Goal: Task Accomplishment & Management: Complete application form

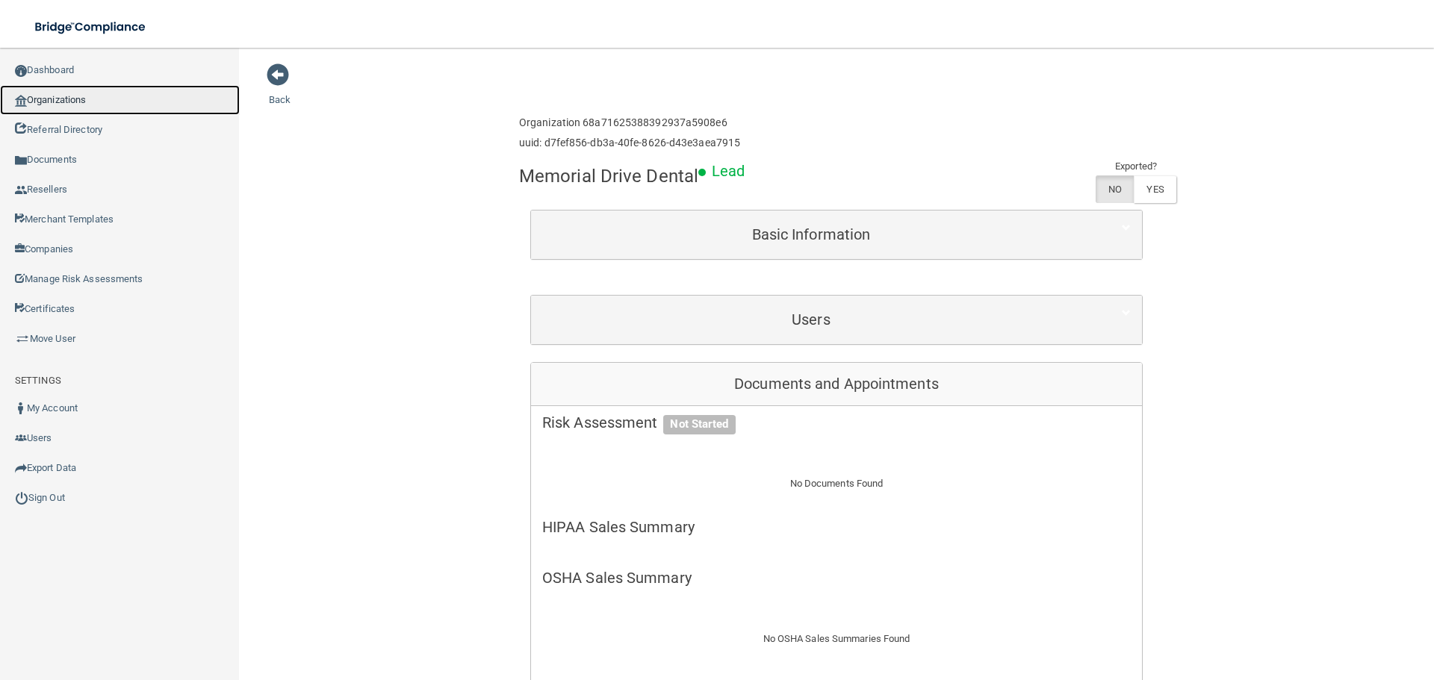
click at [72, 98] on link "Organizations" at bounding box center [120, 100] width 240 height 30
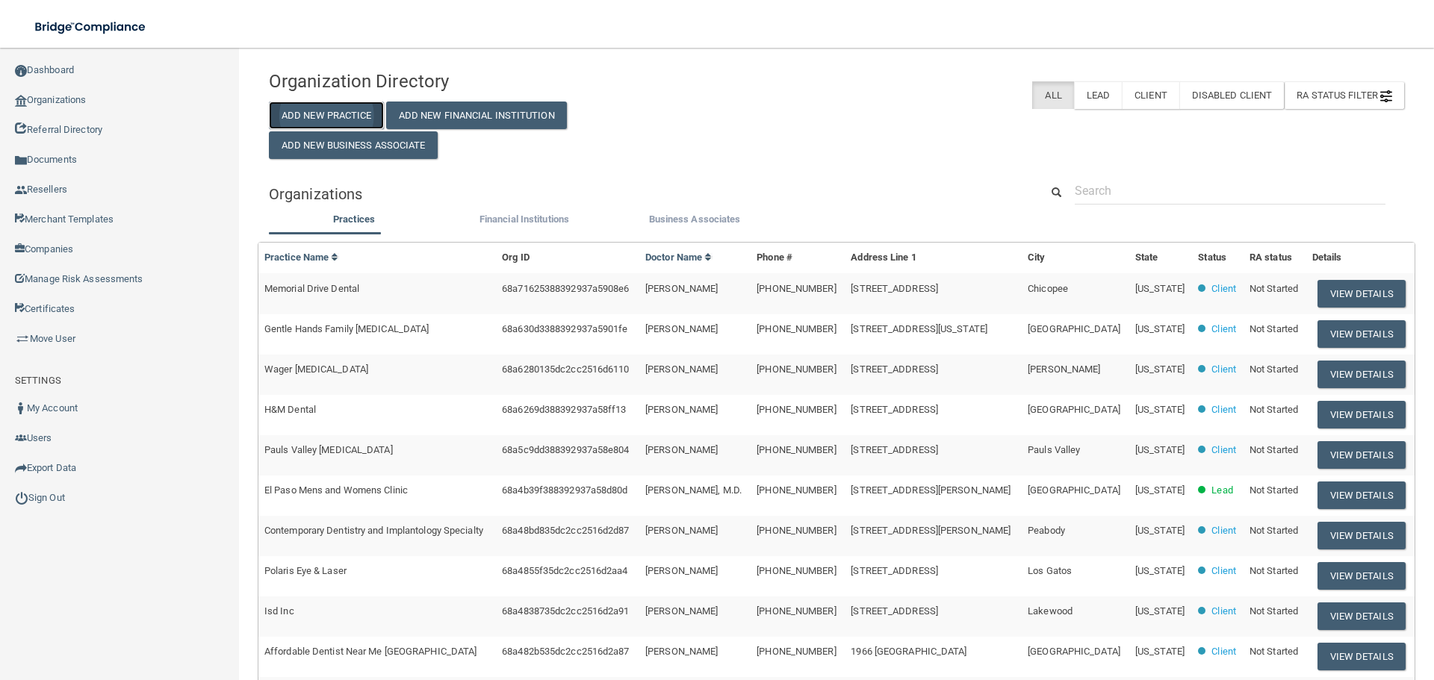
click at [341, 114] on button "Add New Practice" at bounding box center [326, 116] width 115 height 28
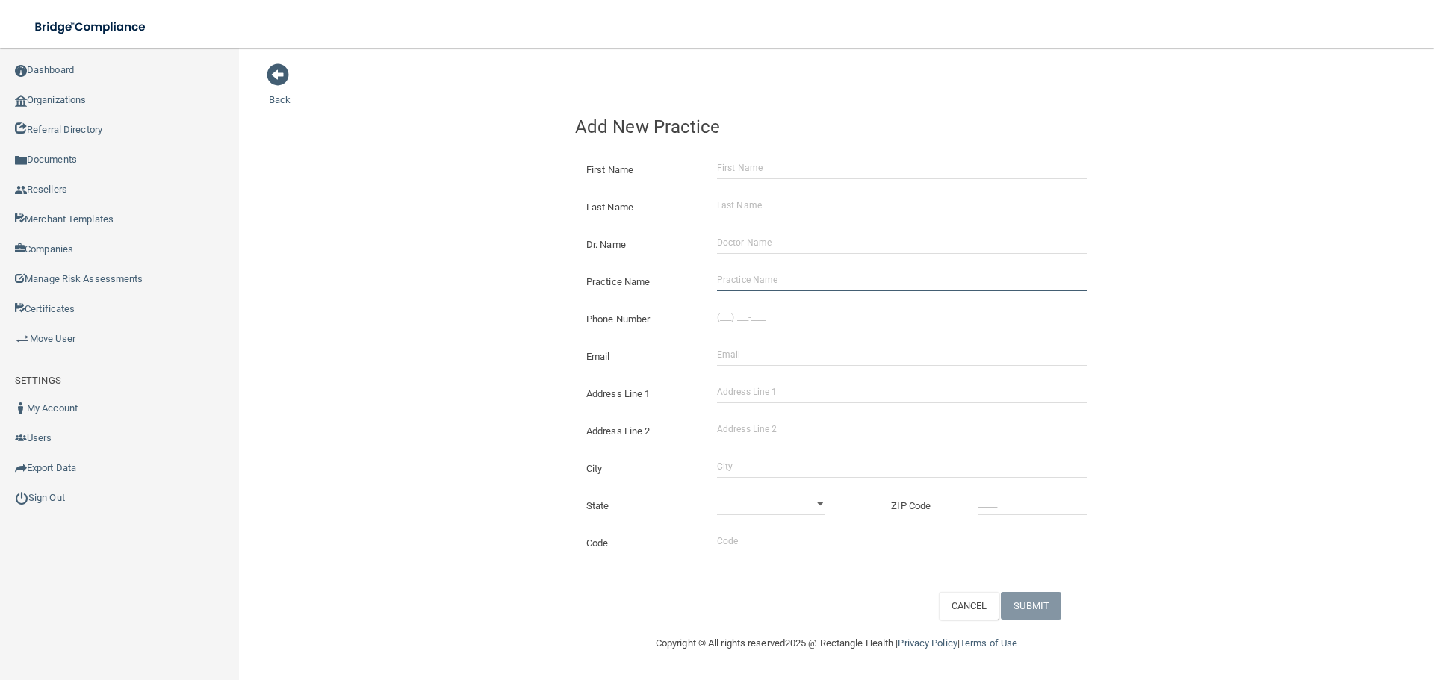
click at [838, 283] on input "Practice Name" at bounding box center [902, 280] width 370 height 22
paste input "Plas Family Dental"
type input "Plas Family Dental"
drag, startPoint x: 409, startPoint y: 272, endPoint x: 48, endPoint y: 332, distance: 366.4
click at [383, 279] on div "Back Add New Practice First Name Last Name Dr. Name Practice Name Plas Family D…" at bounding box center [836, 341] width 1135 height 557
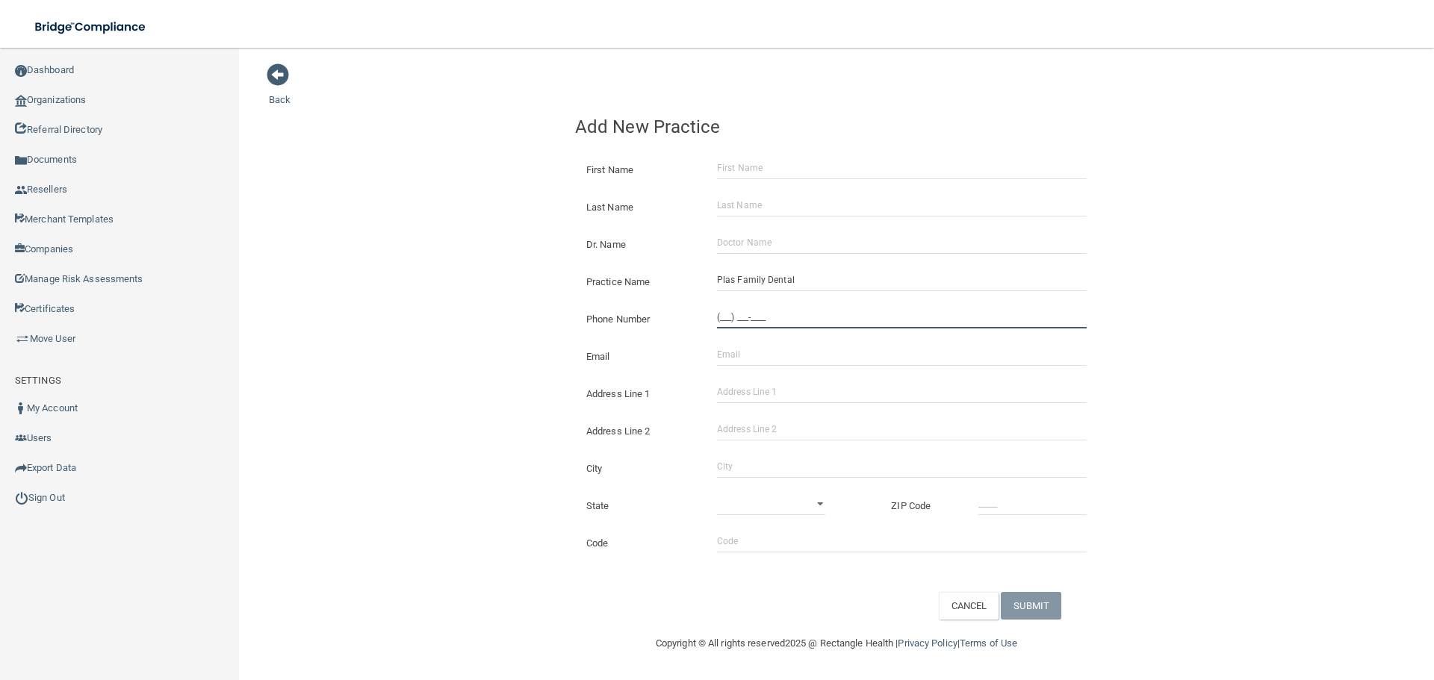
click at [850, 320] on input "(___) ___-____" at bounding box center [902, 317] width 370 height 22
paste input "440) 933-2710"
type input "[PHONE_NUMBER]"
drag, startPoint x: 401, startPoint y: 238, endPoint x: 420, endPoint y: 240, distance: 18.7
click at [401, 238] on div "Back Add New Practice First Name Last Name Dr. Name Practice Name Plas Family D…" at bounding box center [836, 341] width 1135 height 557
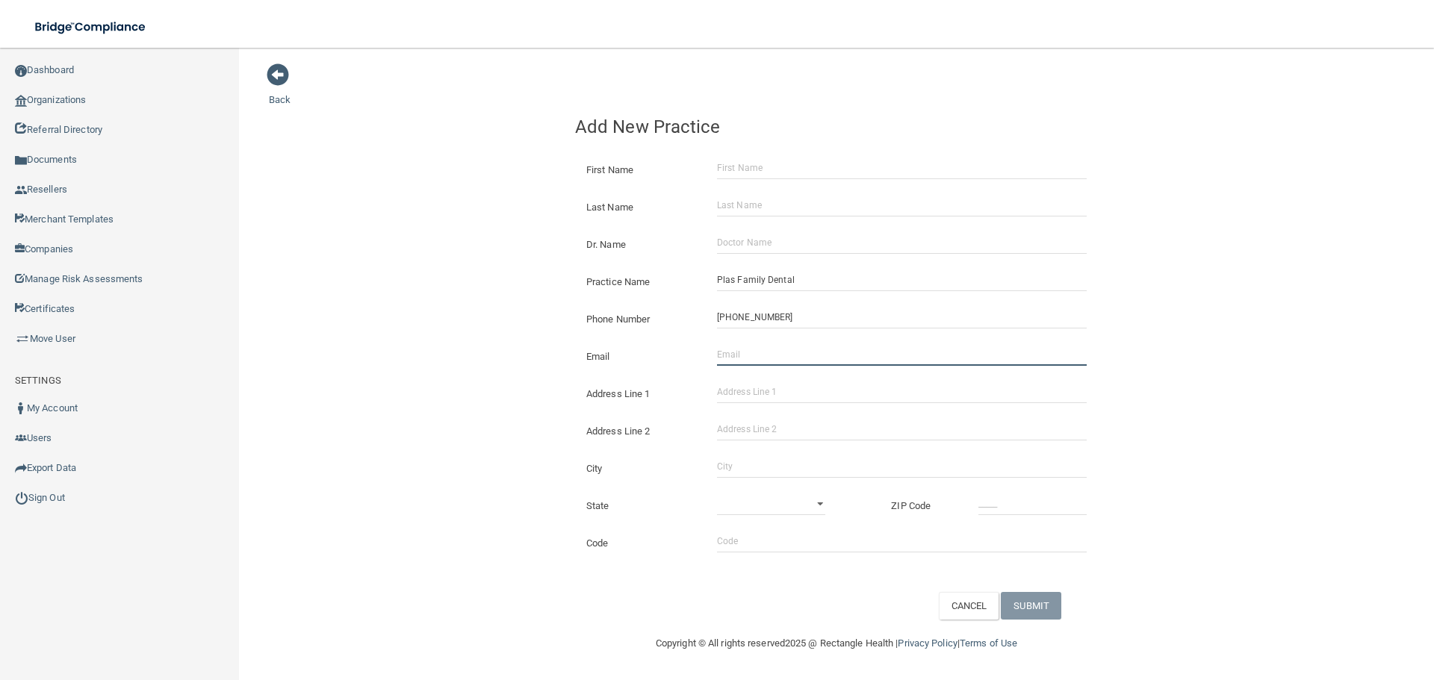
click at [828, 361] on input "Email" at bounding box center [902, 355] width 370 height 22
paste input "[STREET_ADDRESS][PERSON_NAME]"
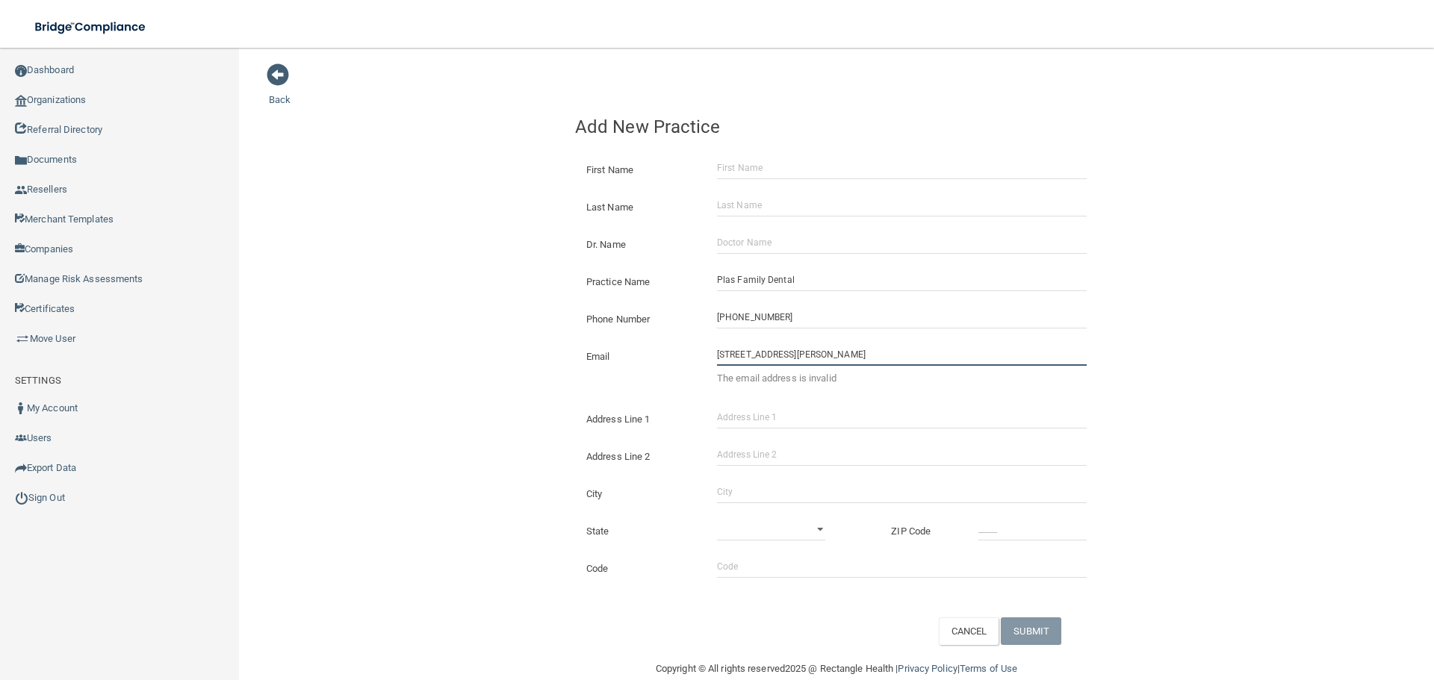
drag, startPoint x: 845, startPoint y: 354, endPoint x: 792, endPoint y: 366, distance: 55.1
click at [792, 366] on input "[STREET_ADDRESS][PERSON_NAME]" at bounding box center [902, 355] width 370 height 22
type input "[STREET_ADDRESS][PERSON_NAME]"
click at [767, 420] on input "Address Line 1" at bounding box center [902, 417] width 370 height 22
paste input "Suite F"
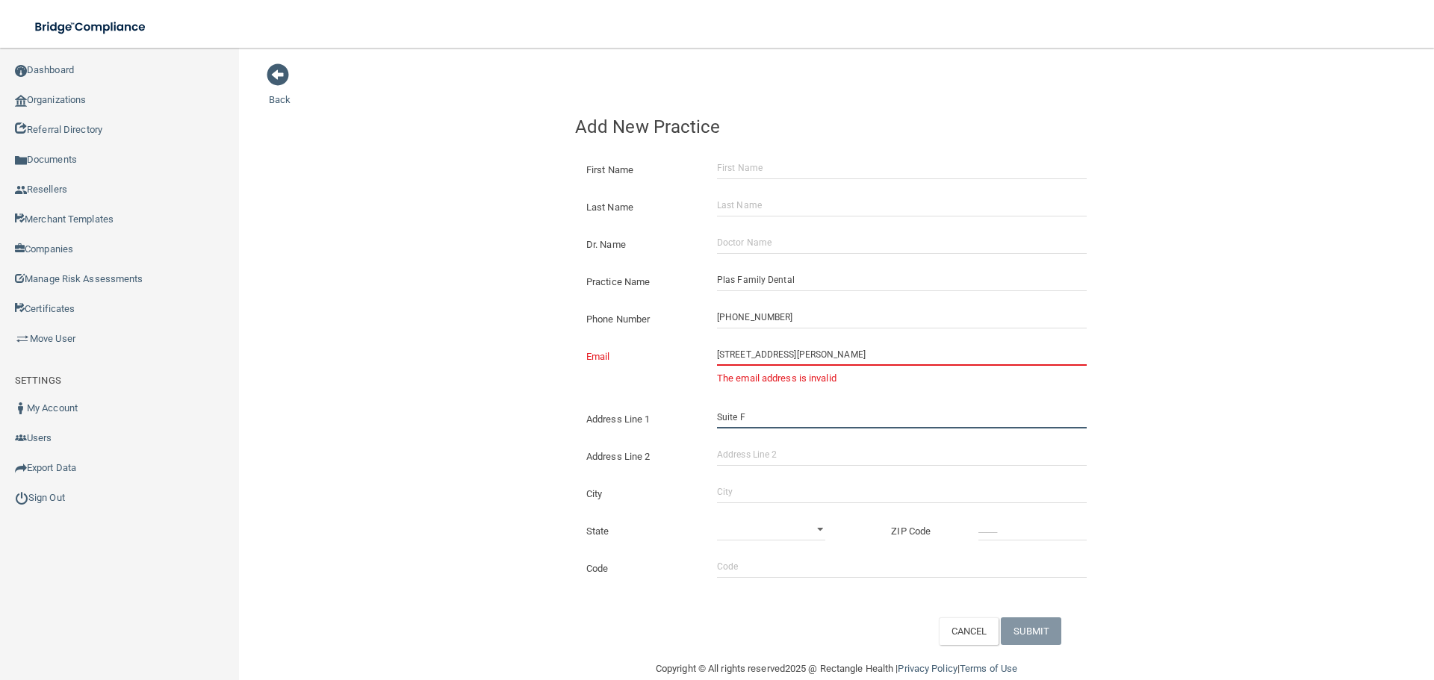
type input "Suite F"
click at [564, 383] on div "Email [STREET_ADDRESS][PERSON_NAME] The email address is invalid The email addr…" at bounding box center [836, 363] width 545 height 63
click at [776, 358] on input "[STREET_ADDRESS][PERSON_NAME]" at bounding box center [902, 355] width 370 height 22
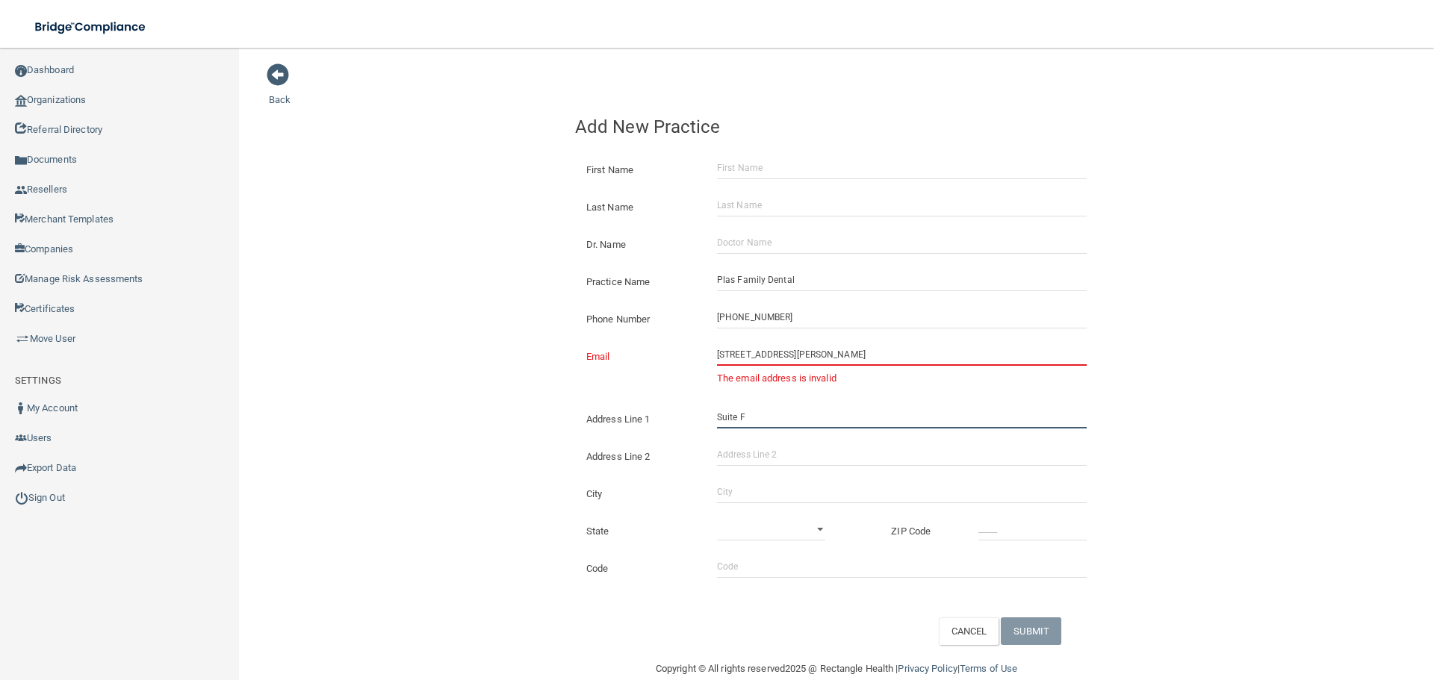
click at [718, 423] on input "Suite F" at bounding box center [902, 417] width 370 height 22
click at [726, 451] on input "Address Line 2" at bounding box center [902, 455] width 370 height 22
paste input "Suite F"
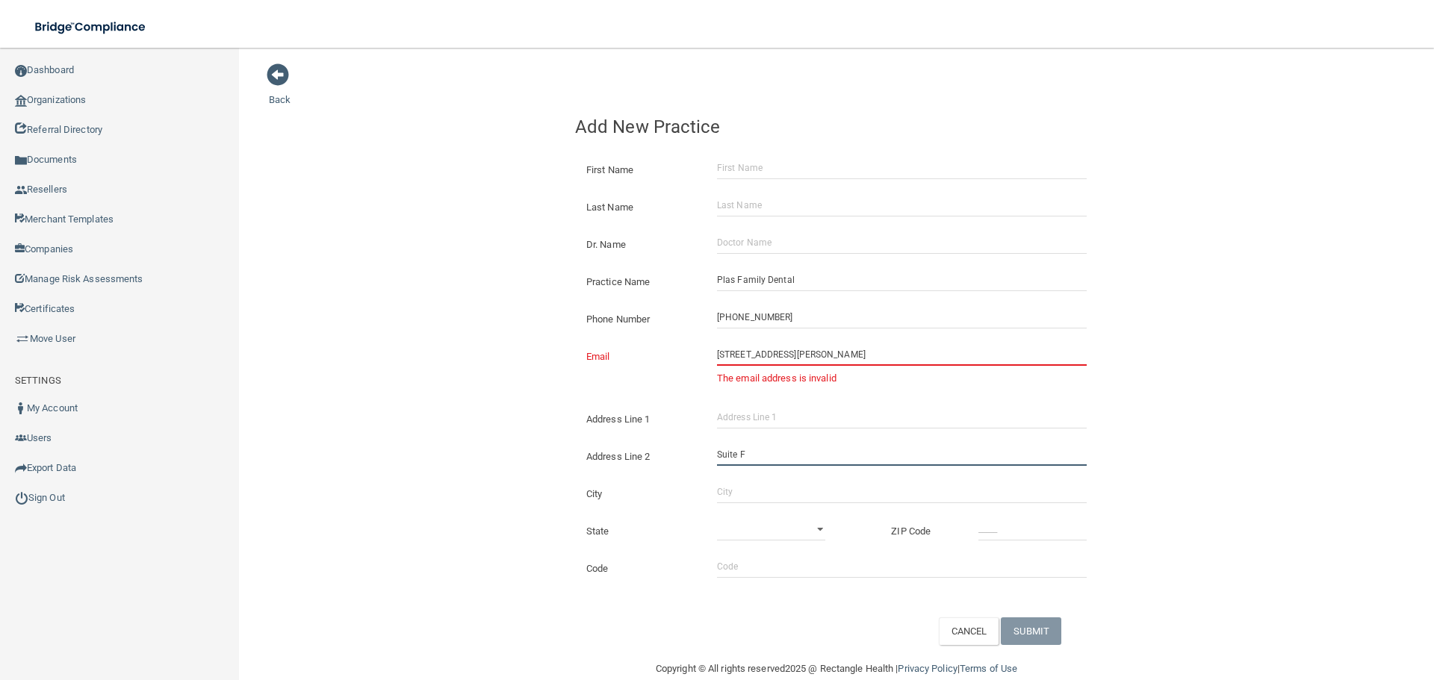
type input "Suite F"
click at [750, 351] on input "[STREET_ADDRESS][PERSON_NAME]" at bounding box center [902, 355] width 370 height 22
drag, startPoint x: 731, startPoint y: 402, endPoint x: 729, endPoint y: 410, distance: 8.5
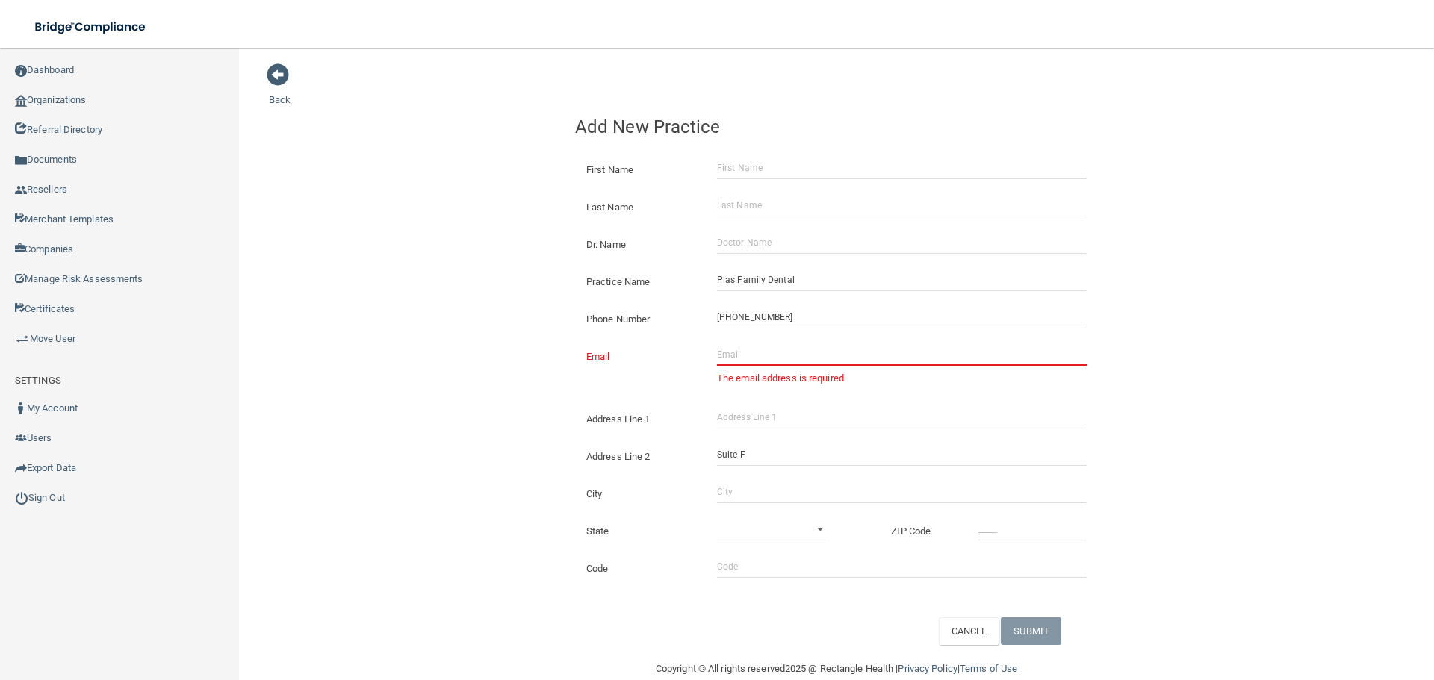
click at [730, 405] on div "Address Line 1" at bounding box center [836, 413] width 545 height 37
click at [728, 412] on input "Address Line 1" at bounding box center [902, 417] width 370 height 22
paste input "[STREET_ADDRESS][PERSON_NAME]"
type input "[STREET_ADDRESS][PERSON_NAME]"
click at [533, 417] on div "Back Add New Practice First Name Last Name Dr. Name Practice Name Plas Family D…" at bounding box center [836, 354] width 1135 height 583
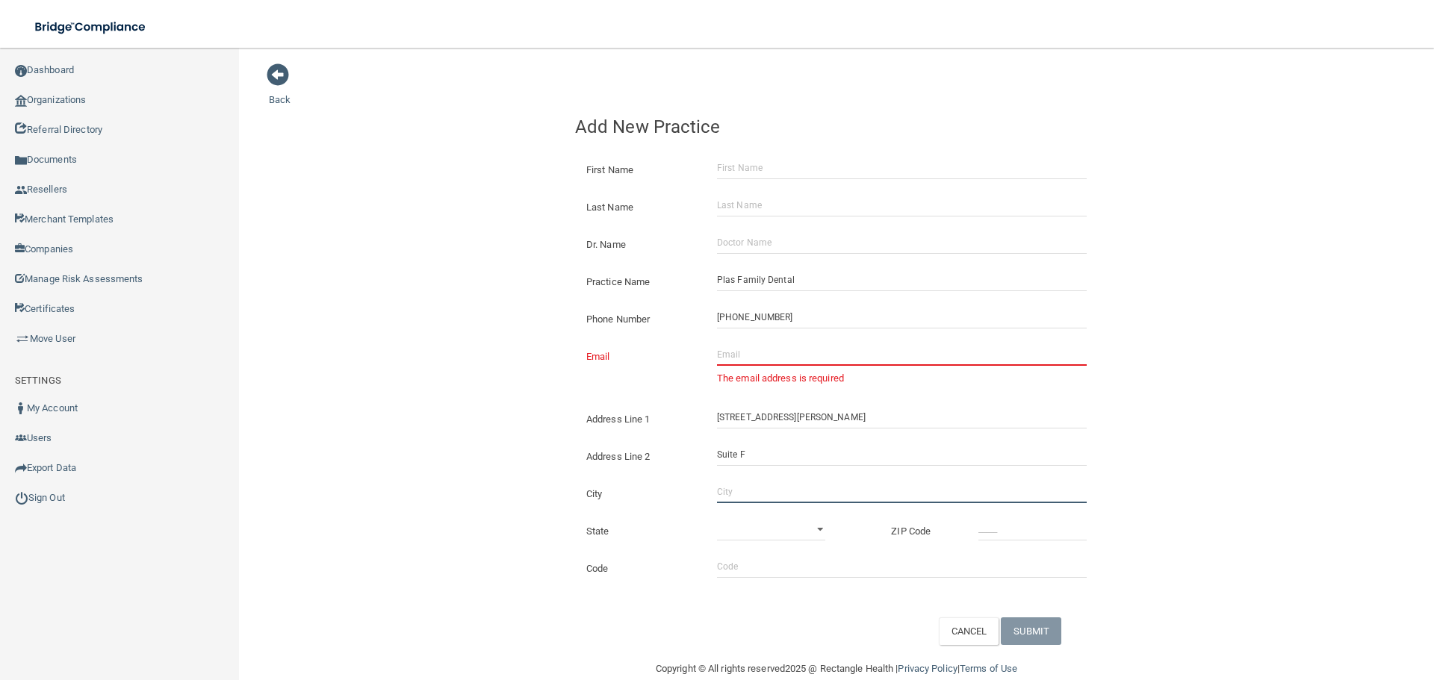
click at [740, 481] on input "City" at bounding box center [902, 492] width 370 height 22
type input "[GEOGRAPHIC_DATA]"
drag, startPoint x: 782, startPoint y: 529, endPoint x: 786, endPoint y: 522, distance: 8.3
click at [786, 523] on select "[US_STATE] [US_STATE] [US_STATE] [US_STATE] [US_STATE] [US_STATE] [US_STATE] [U…" at bounding box center [771, 529] width 108 height 22
select select "35"
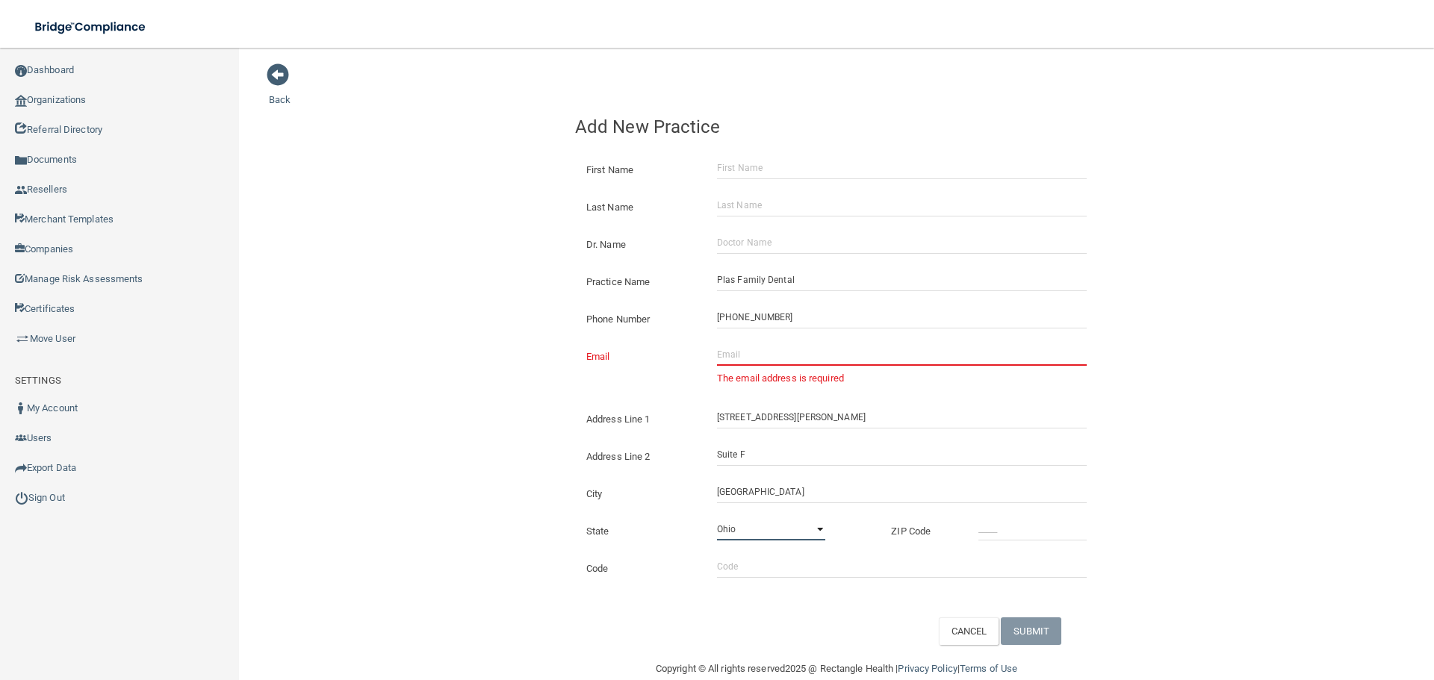
click at [717, 518] on select "[US_STATE] [US_STATE] [US_STATE] [US_STATE] [US_STATE] [US_STATE] [US_STATE] [U…" at bounding box center [771, 529] width 108 height 22
click at [1019, 542] on div "State [US_STATE] [US_STATE] [US_STATE] [US_STATE] [US_STATE] [US_STATE] [US_STA…" at bounding box center [836, 525] width 545 height 37
click at [1019, 535] on input "_____" at bounding box center [1032, 529] width 108 height 22
type input "44012"
click at [494, 466] on div "Back Add New Practice First Name Last Name Dr. Name Practice Name Plas Family D…" at bounding box center [836, 354] width 1135 height 583
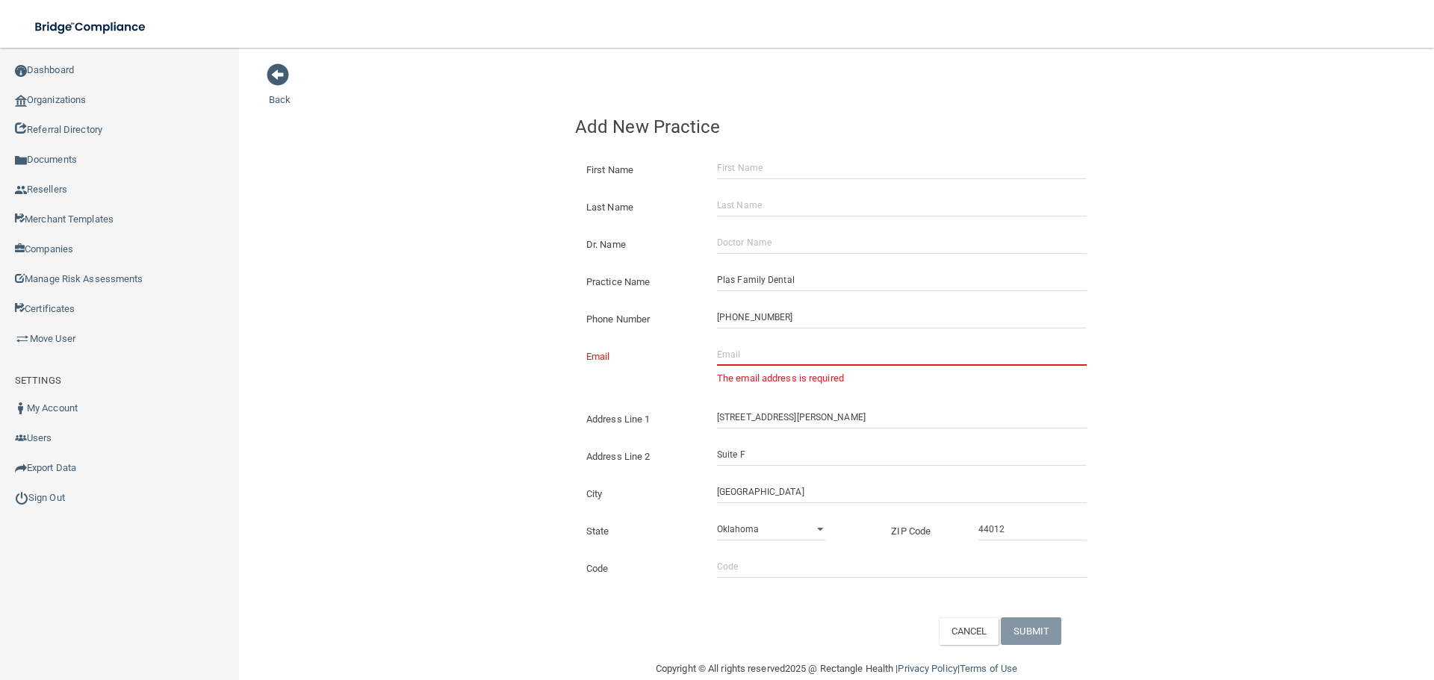
drag, startPoint x: 760, startPoint y: 357, endPoint x: 741, endPoint y: 356, distance: 18.7
click at [760, 357] on input "Email" at bounding box center [902, 355] width 370 height 22
paste input "[EMAIL_ADDRESS][DOMAIN_NAME]"
type input "[EMAIL_ADDRESS][DOMAIN_NAME]"
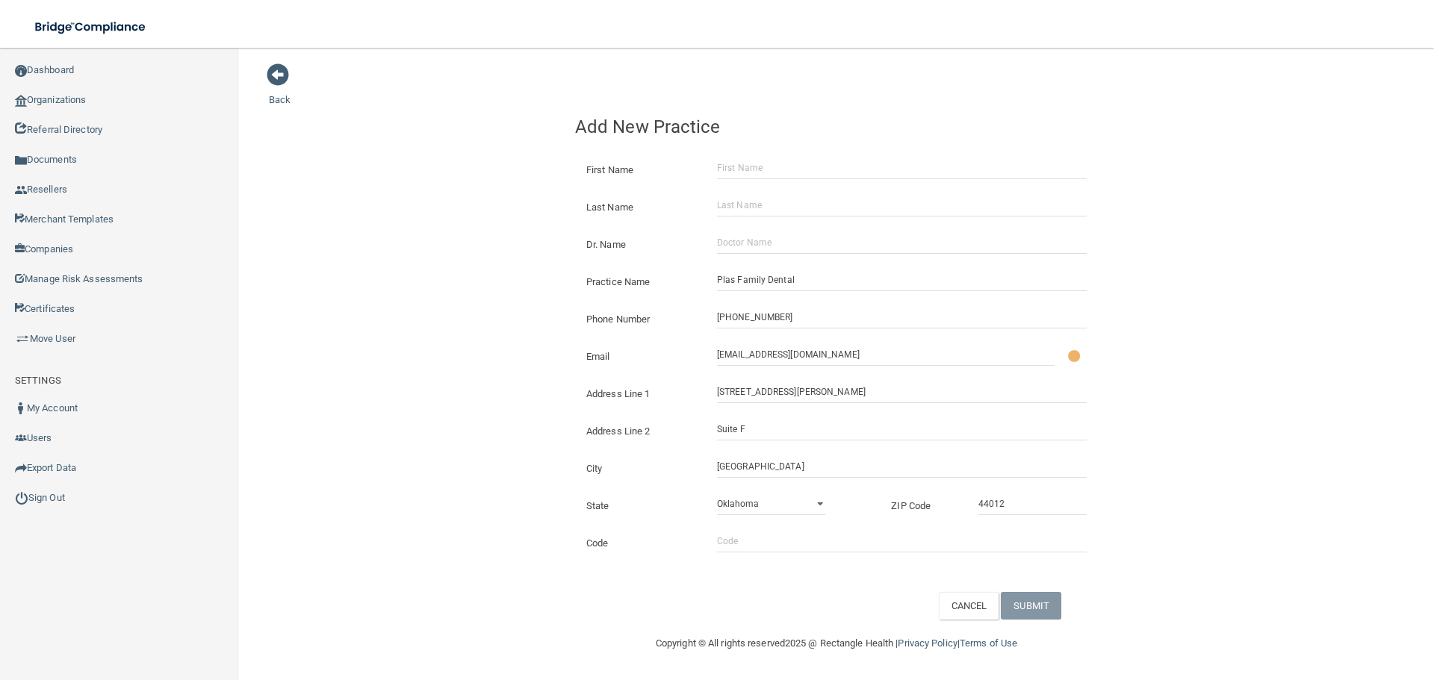
click at [533, 359] on div "Back Add New Practice First Name Last Name Dr. Name Practice Name Plas Family D…" at bounding box center [836, 341] width 1135 height 557
click at [745, 240] on input "Dr. Name" at bounding box center [902, 243] width 370 height 22
paste input "[PERSON_NAME]"
type input "[PERSON_NAME]"
click at [745, 170] on input "First Name" at bounding box center [902, 168] width 370 height 22
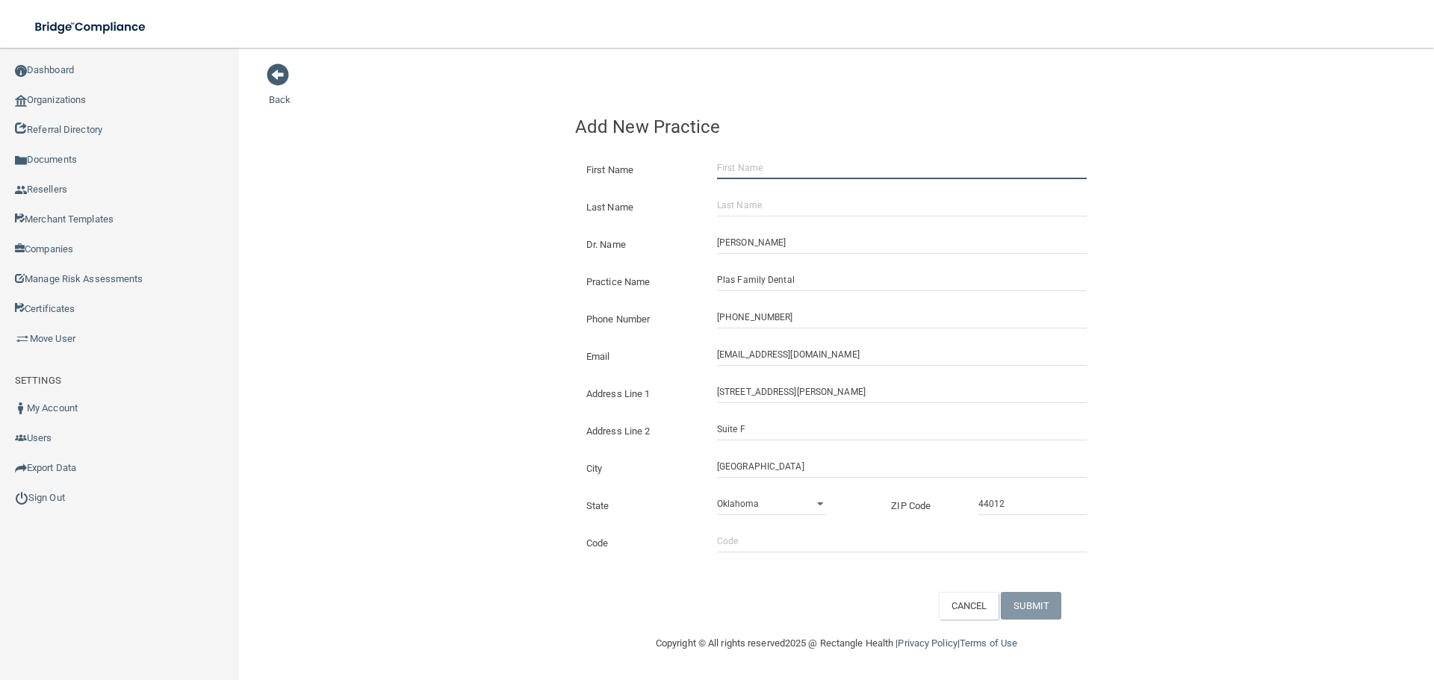
paste input "[PERSON_NAME]"
click at [755, 166] on input "[PERSON_NAME]" at bounding box center [902, 168] width 370 height 22
type input "[PERSON_NAME]"
click at [784, 205] on input "Last Name" at bounding box center [902, 205] width 370 height 22
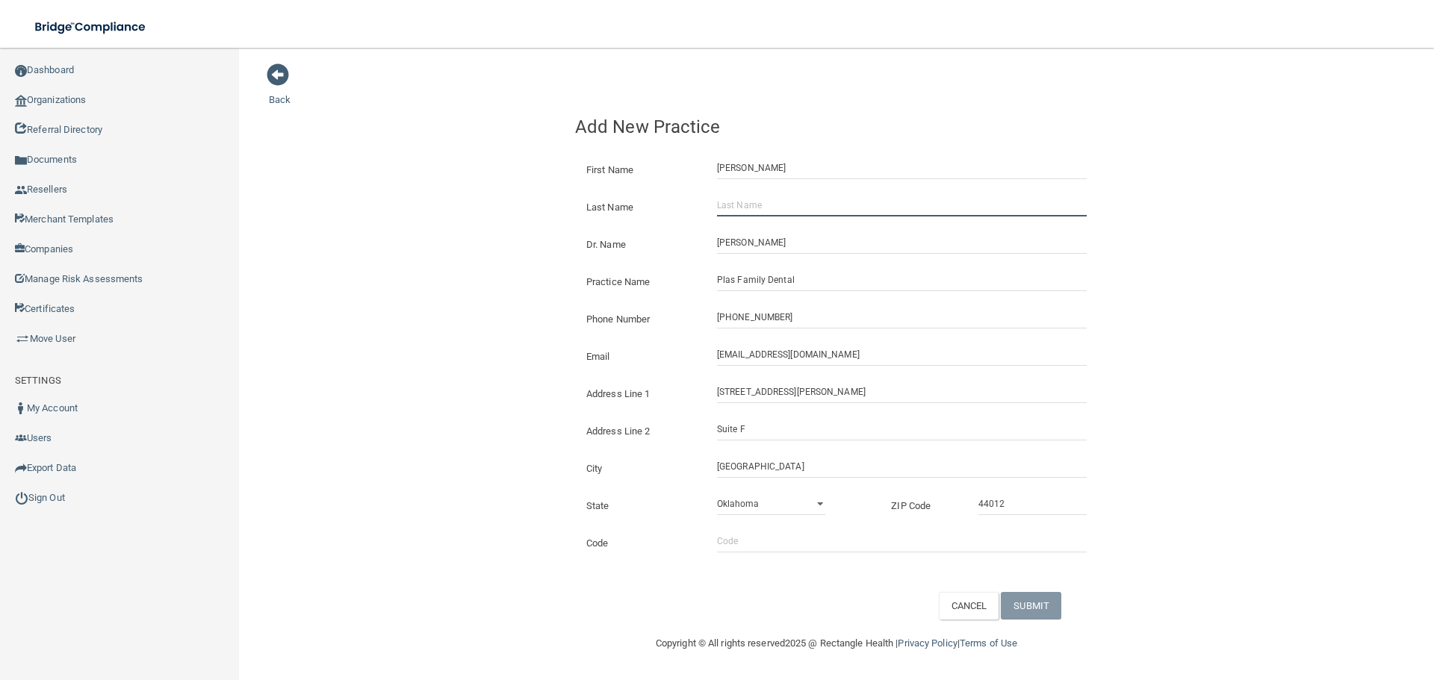
paste input "Plas"
type input "Plas"
click at [1059, 603] on button "SUBMIT" at bounding box center [1031, 606] width 60 height 28
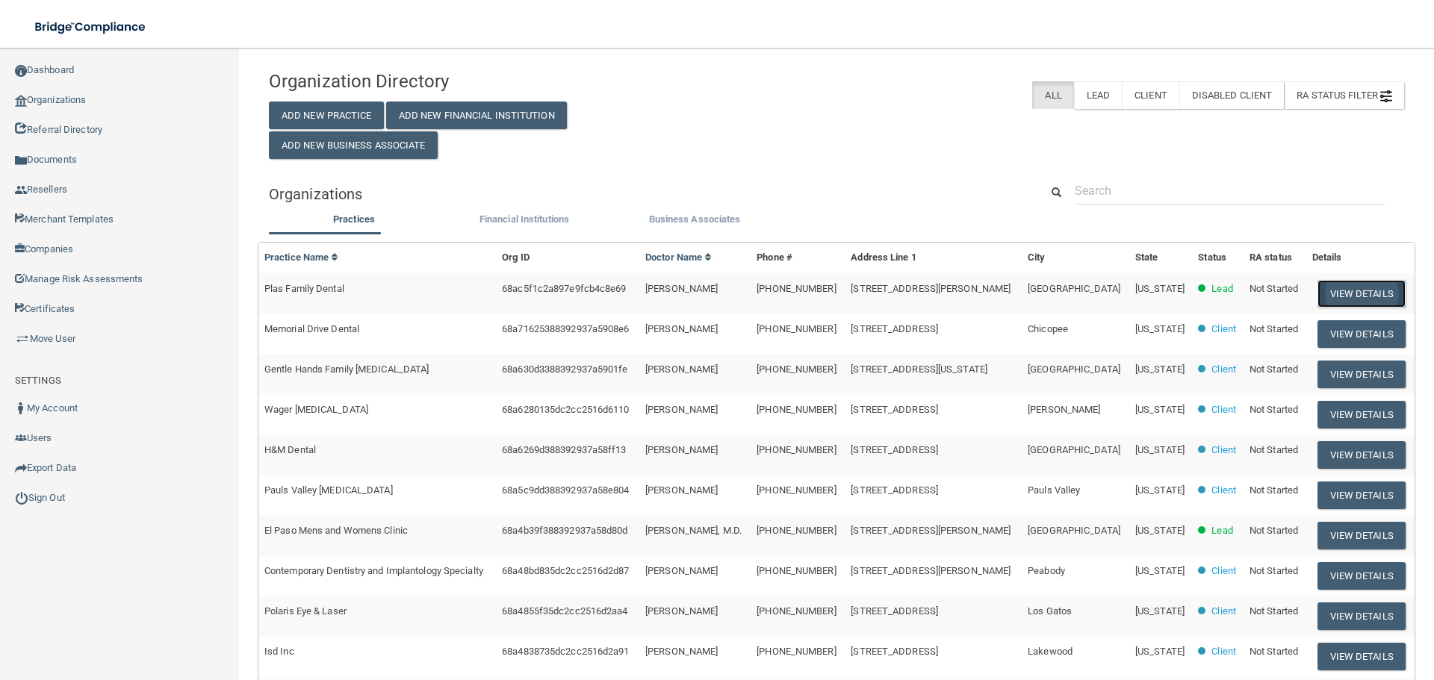
click at [1355, 294] on button "View Details" at bounding box center [1361, 294] width 88 height 28
